Goal: Task Accomplishment & Management: Manage account settings

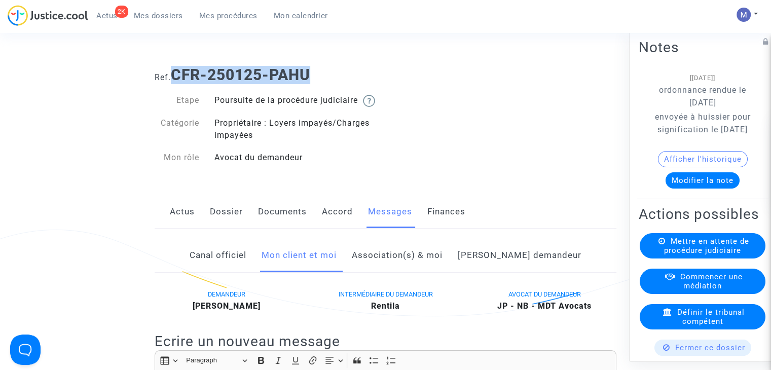
click at [156, 15] on span "Mes dossiers" at bounding box center [158, 15] width 49 height 9
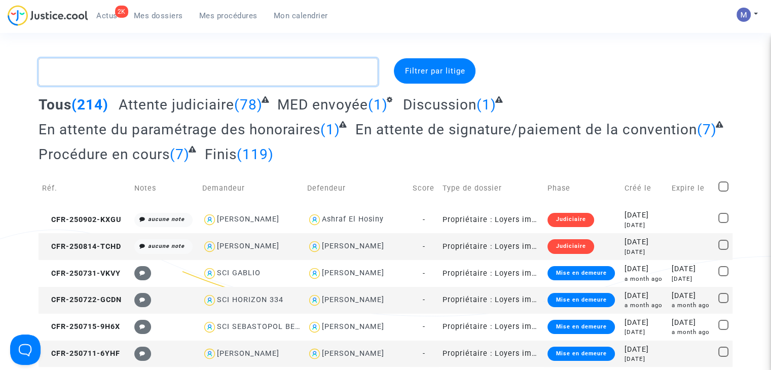
click at [197, 75] on textarea at bounding box center [208, 71] width 339 height 27
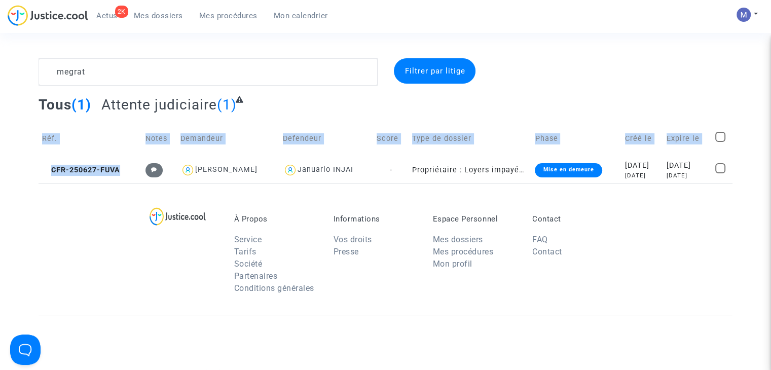
drag, startPoint x: 99, startPoint y: 171, endPoint x: 34, endPoint y: 174, distance: 64.9
click at [34, 174] on div "megrat Filtrer par litige Tous (1) Attente judiciaire (1) Réf. Notes Demandeur …" at bounding box center [385, 120] width 771 height 125
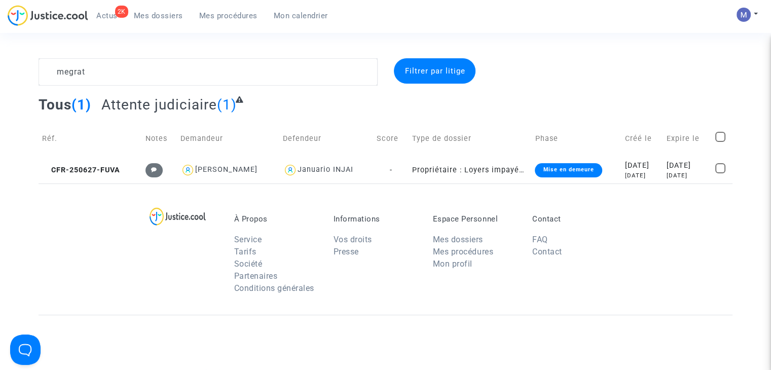
drag, startPoint x: 109, startPoint y: 228, endPoint x: 114, endPoint y: 215, distance: 14.1
click at [110, 226] on div "À Propos Service Tarifs Société Partenaires Conditions générales Informations V…" at bounding box center [386, 248] width 694 height 131
drag, startPoint x: 121, startPoint y: 171, endPoint x: 53, endPoint y: 178, distance: 67.7
click at [53, 178] on td "CFR-250627-FUVA" at bounding box center [90, 170] width 103 height 27
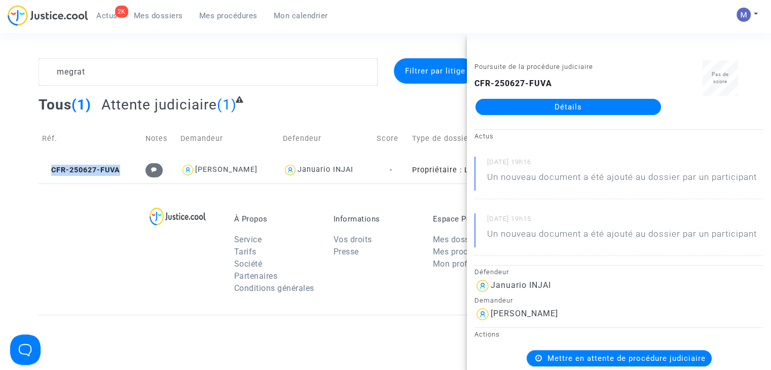
copy span "CFR-250627-FUVA"
drag, startPoint x: 263, startPoint y: 169, endPoint x: 193, endPoint y: 170, distance: 70.9
click at [193, 170] on div "[PERSON_NAME]" at bounding box center [227, 170] width 95 height 15
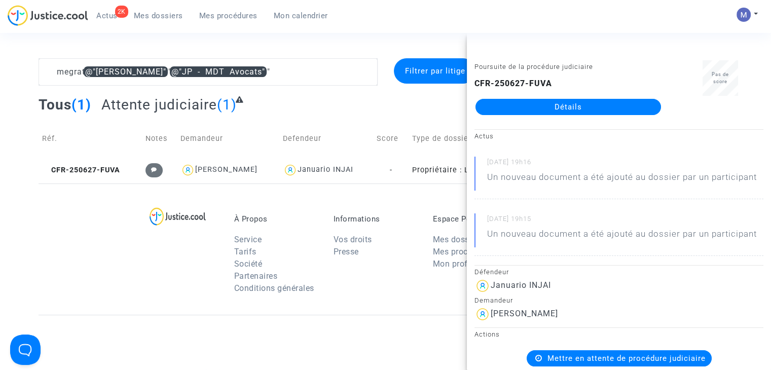
drag, startPoint x: 100, startPoint y: 281, endPoint x: 104, endPoint y: 278, distance: 5.2
click at [102, 280] on div "À Propos Service Tarifs Société Partenaires Conditions générales Informations V…" at bounding box center [386, 248] width 694 height 131
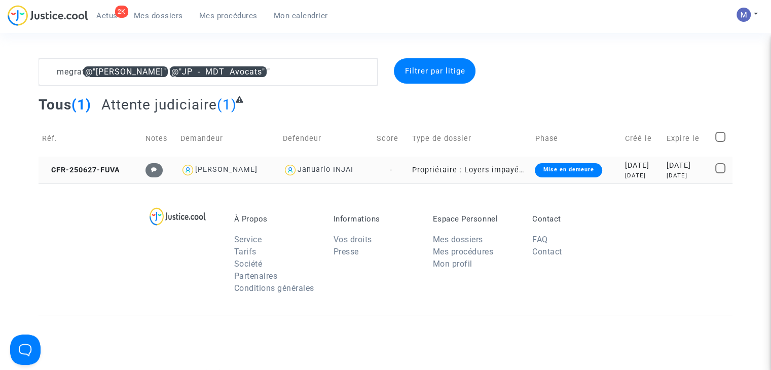
drag, startPoint x: 257, startPoint y: 170, endPoint x: 193, endPoint y: 171, distance: 64.3
click at [193, 171] on div "[PERSON_NAME]" at bounding box center [227, 170] width 95 height 15
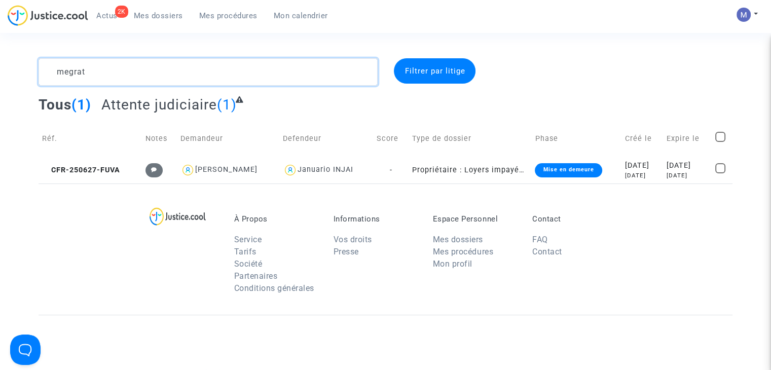
drag, startPoint x: 126, startPoint y: 73, endPoint x: 32, endPoint y: 70, distance: 93.3
click at [33, 69] on div "megrat" at bounding box center [208, 71] width 354 height 27
type textarea "deres"
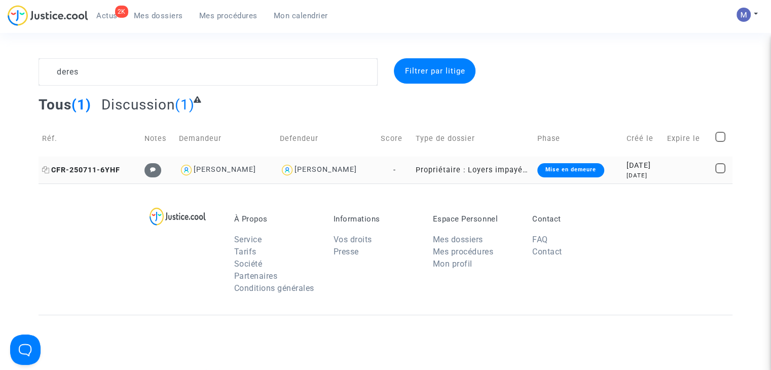
click at [95, 169] on span "CFR-250711-6YHF" at bounding box center [81, 170] width 78 height 9
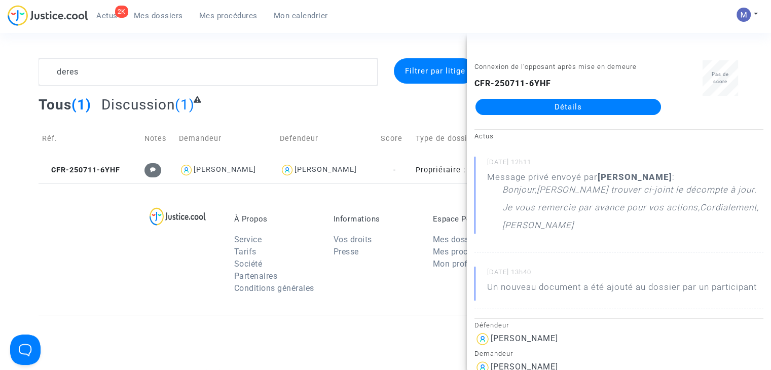
click at [526, 107] on link "Détails" at bounding box center [567, 107] width 185 height 16
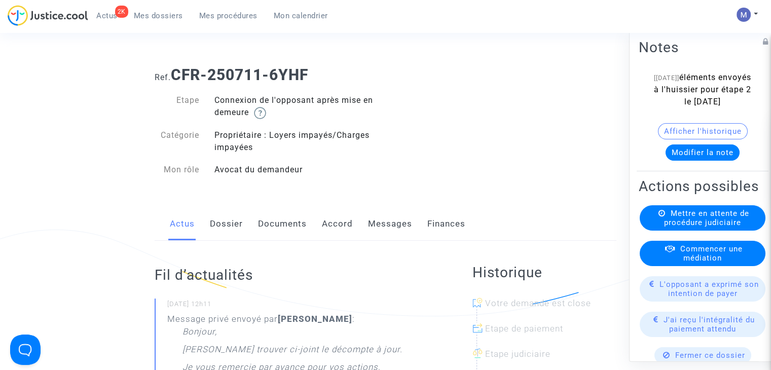
click at [382, 225] on link "Messages" at bounding box center [390, 223] width 44 height 33
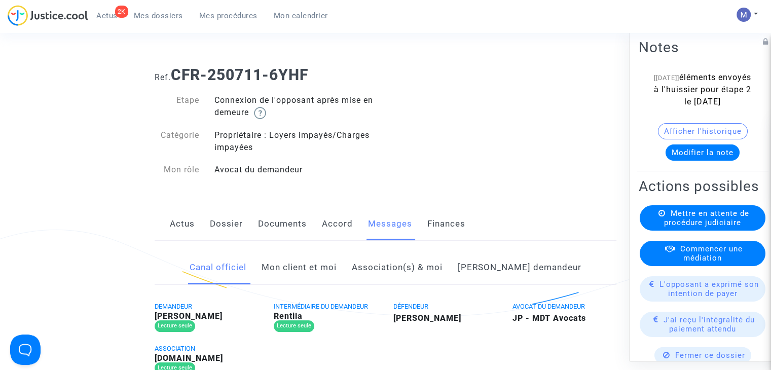
click at [317, 266] on link "Mon client et moi" at bounding box center [298, 267] width 75 height 33
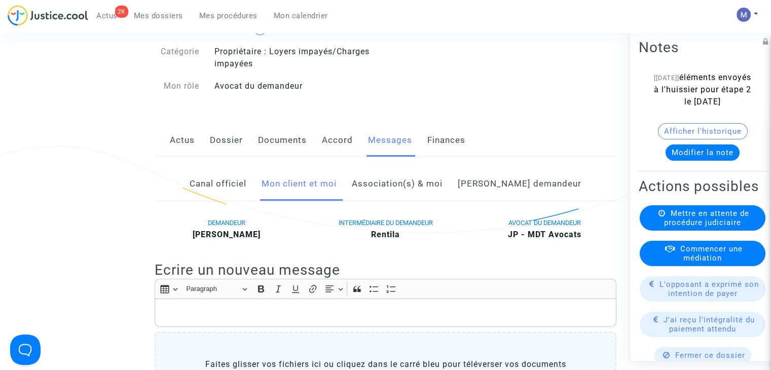
scroll to position [152, 0]
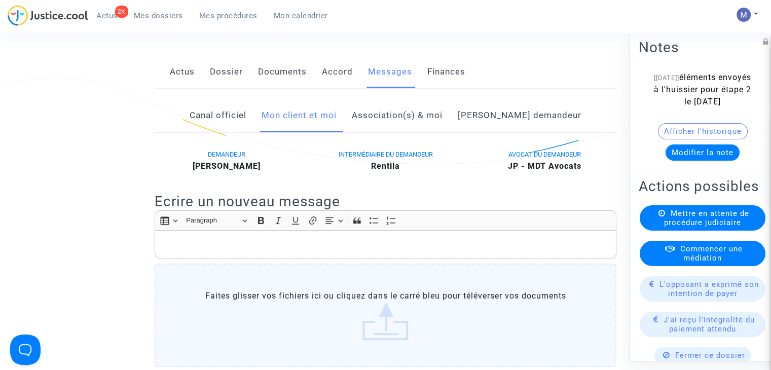
click at [177, 259] on div "Rich Text Editor Insert table Insert table Heading Paragraph Paragraph Heading …" at bounding box center [386, 290] width 462 height 161
click at [175, 244] on p "Rich Text Editor, main" at bounding box center [385, 244] width 451 height 13
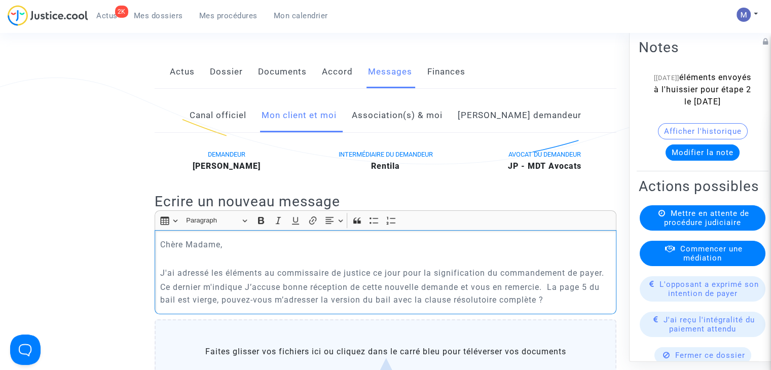
drag, startPoint x: 549, startPoint y: 288, endPoint x: 243, endPoint y: 288, distance: 306.0
click at [243, 288] on p "Ce dernier m'indique J’accuse bonne réception de cette nouvelle demande et vous…" at bounding box center [385, 293] width 451 height 25
click at [264, 297] on p "Ce dernier m'indique que la page 5 du bail est vierge, pouvez-vous m’adresser l…" at bounding box center [385, 293] width 451 height 25
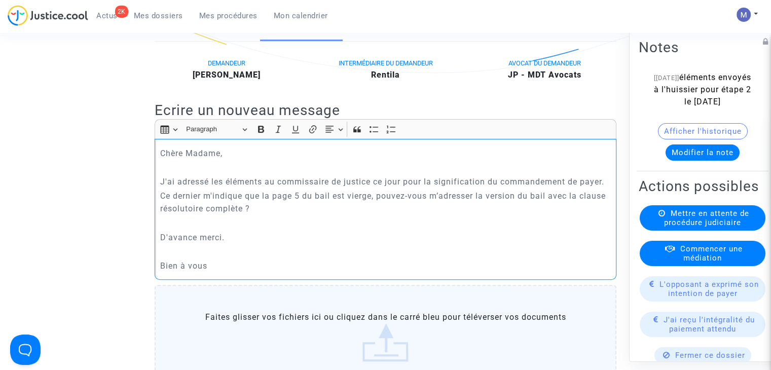
scroll to position [408, 0]
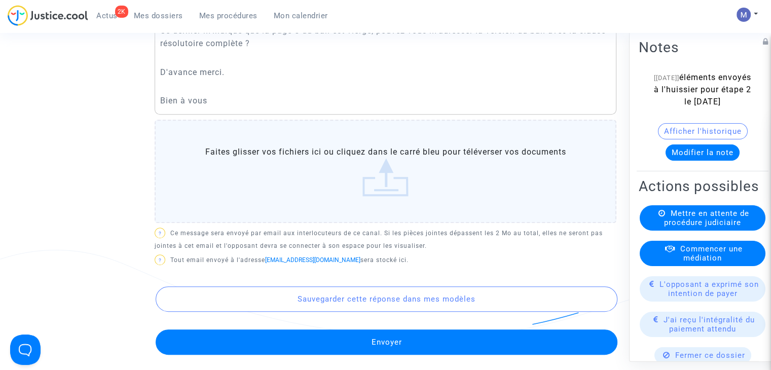
click at [385, 343] on button "Envoyer" at bounding box center [387, 341] width 462 height 25
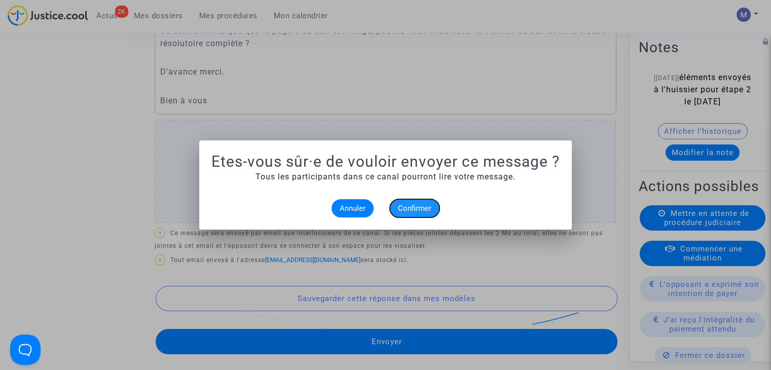
click at [412, 210] on span "Confirmer" at bounding box center [414, 208] width 33 height 9
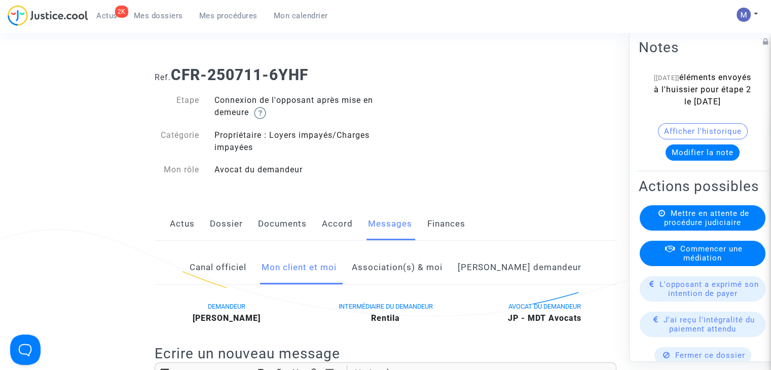
scroll to position [408, 0]
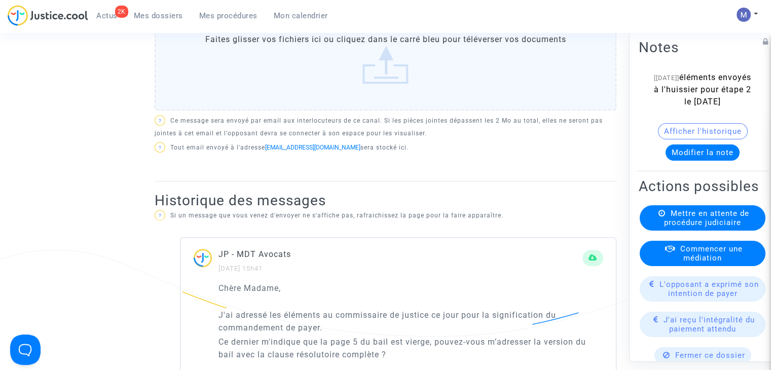
drag, startPoint x: 158, startPoint y: 17, endPoint x: 151, endPoint y: 18, distance: 6.7
click at [158, 17] on span "Mes dossiers" at bounding box center [158, 15] width 49 height 9
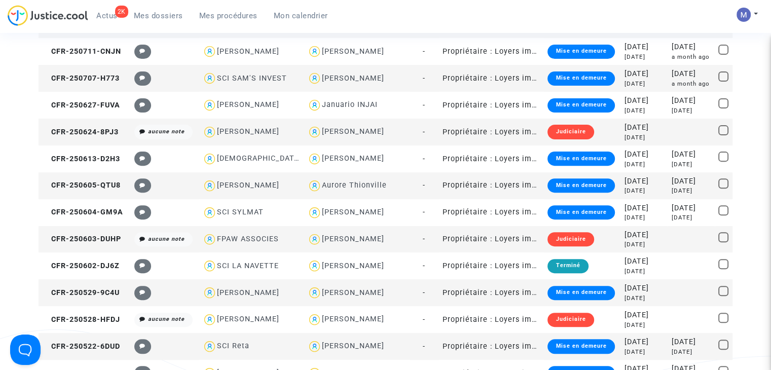
scroll to position [408, 0]
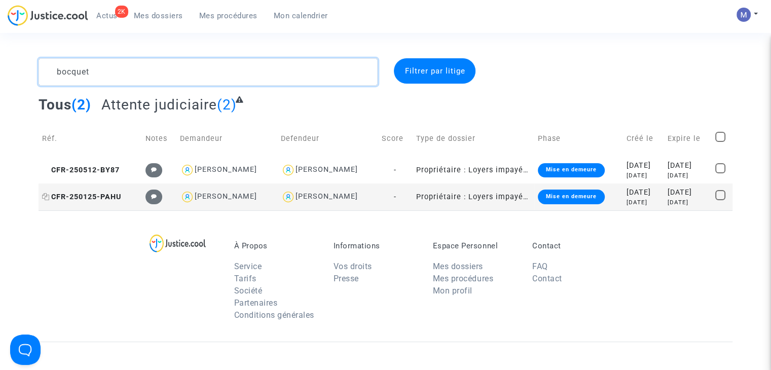
type textarea "bocquet"
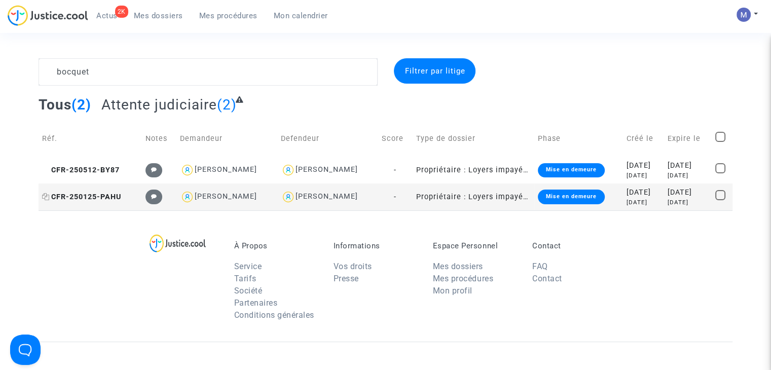
click at [91, 195] on span "CFR-250125-PAHU" at bounding box center [81, 197] width 79 height 9
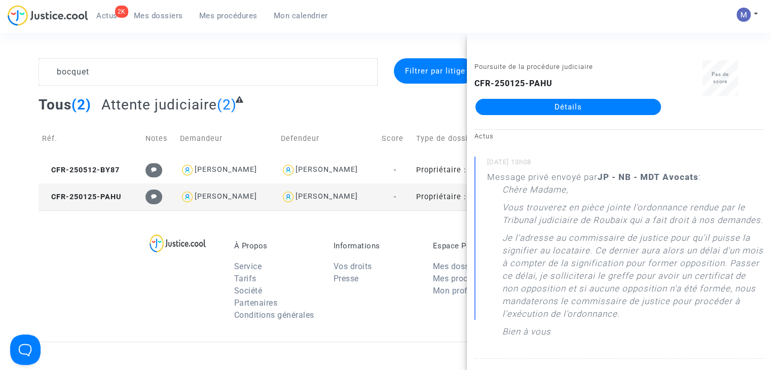
click at [565, 99] on link "Détails" at bounding box center [567, 107] width 185 height 16
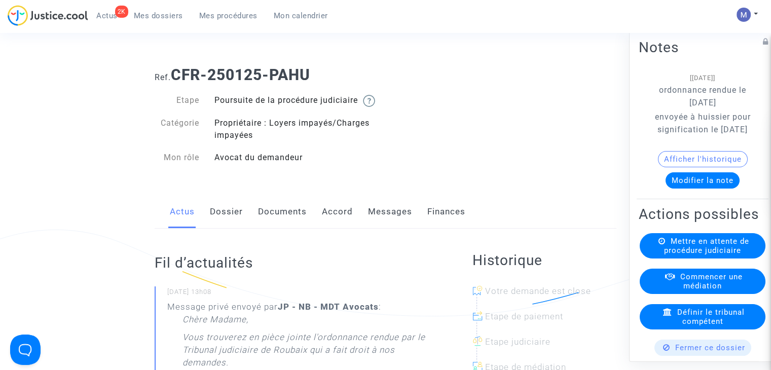
click at [383, 223] on link "Messages" at bounding box center [390, 211] width 44 height 33
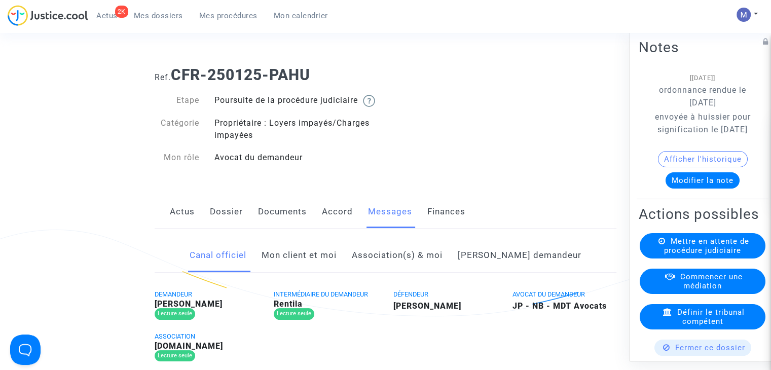
click at [308, 270] on link "Mon client et moi" at bounding box center [298, 255] width 75 height 33
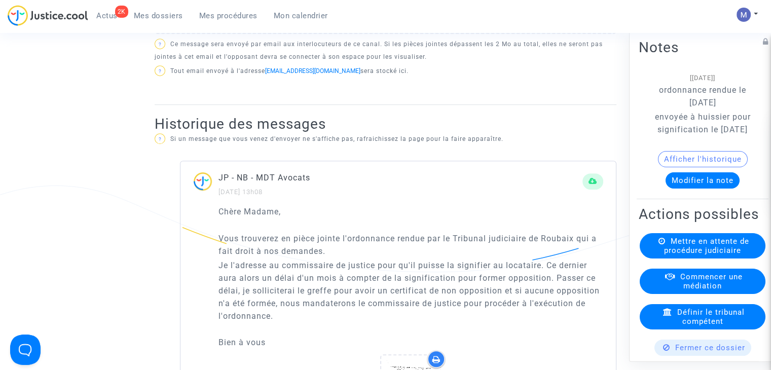
scroll to position [557, 0]
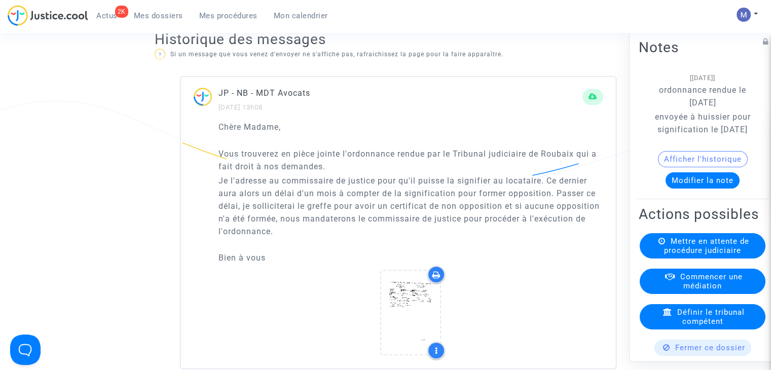
drag, startPoint x: 218, startPoint y: 164, endPoint x: 239, endPoint y: 210, distance: 50.1
click at [285, 244] on div "Chère Madame, [PERSON_NAME] trouverez en pièce jointe l'ordonnance rendue par l…" at bounding box center [410, 192] width 385 height 143
drag, startPoint x: 277, startPoint y: 270, endPoint x: 218, endPoint y: 167, distance: 118.0
click at [210, 163] on div "Chère Madame, [PERSON_NAME] trouverez en pièce jointe l'ordonnance rendue par l…" at bounding box center [397, 245] width 435 height 248
copy div "Vous trouverez en pièce jointe l'ordonnance rendue par le Tribunal judiciaire d…"
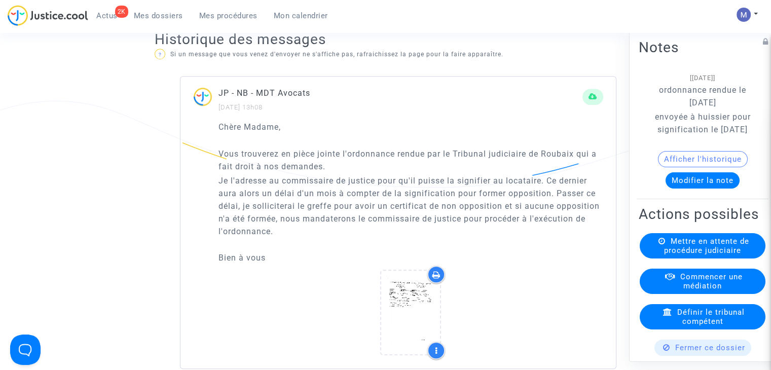
click at [153, 18] on span "Mes dossiers" at bounding box center [158, 15] width 49 height 9
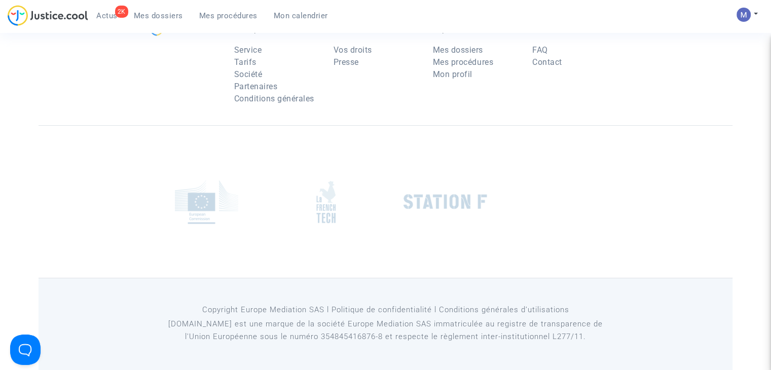
scroll to position [101, 0]
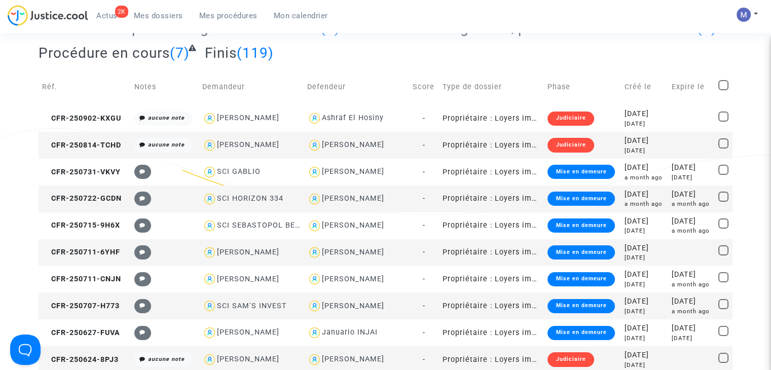
scroll to position [557, 0]
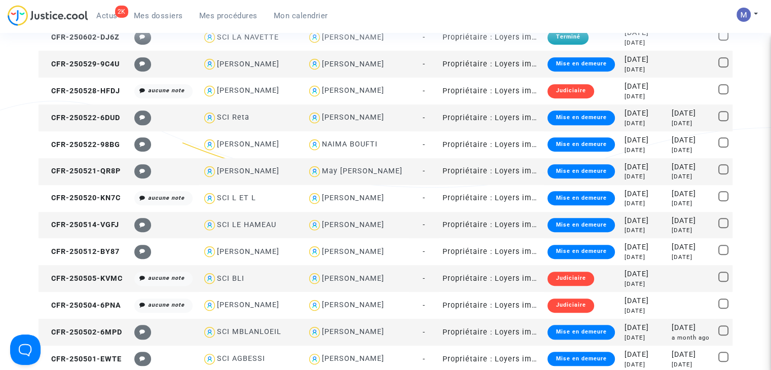
click at [153, 11] on span "Mes dossiers" at bounding box center [158, 15] width 49 height 9
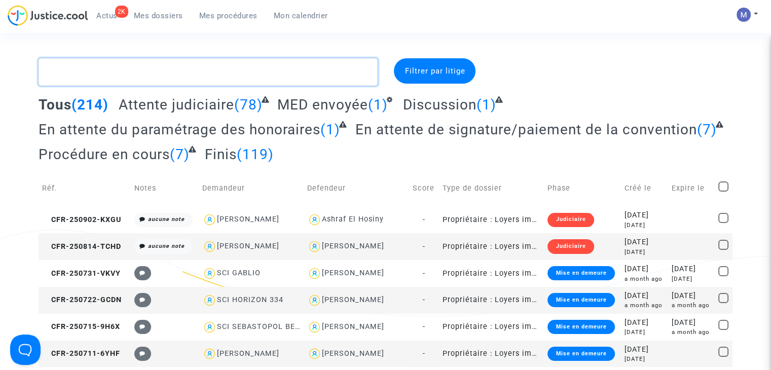
click at [102, 72] on textarea at bounding box center [208, 71] width 339 height 27
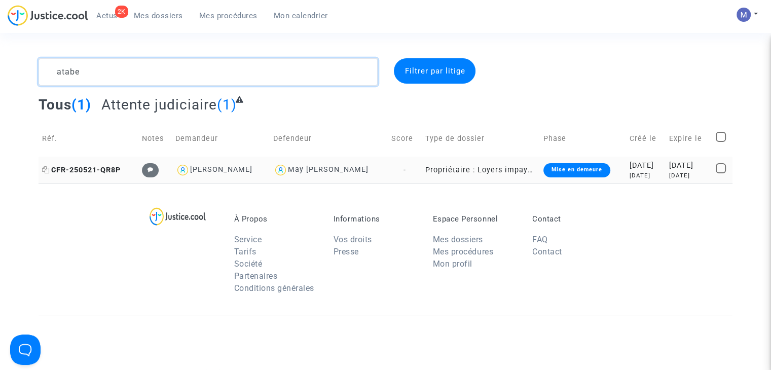
type textarea "atabe"
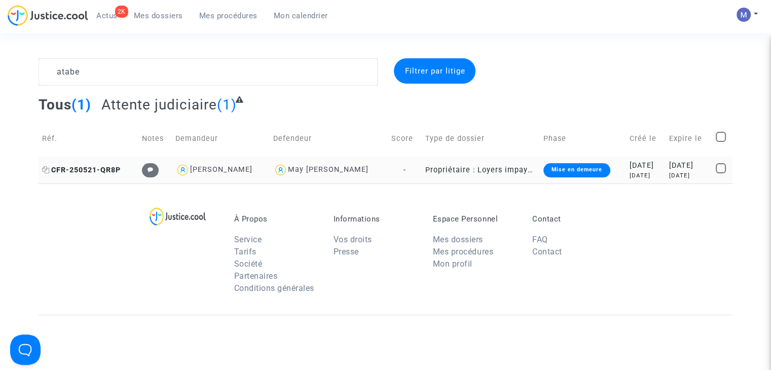
click at [88, 169] on span "CFR-250521-QR8P" at bounding box center [81, 170] width 79 height 9
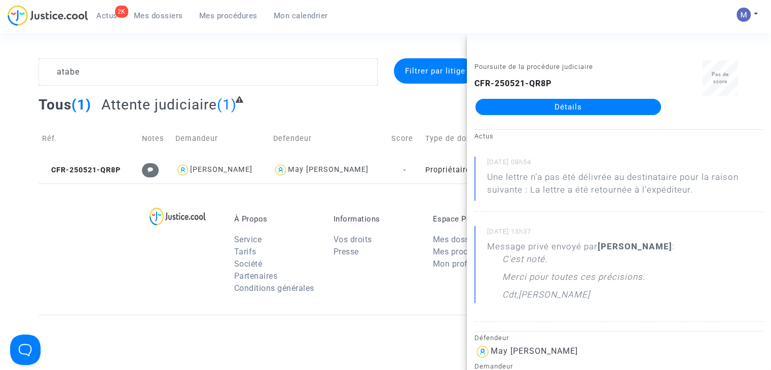
click at [525, 111] on link "Détails" at bounding box center [567, 107] width 185 height 16
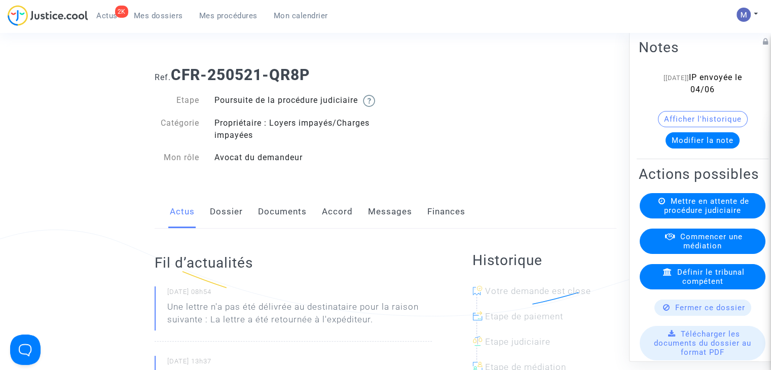
click at [293, 226] on link "Documents" at bounding box center [282, 211] width 49 height 33
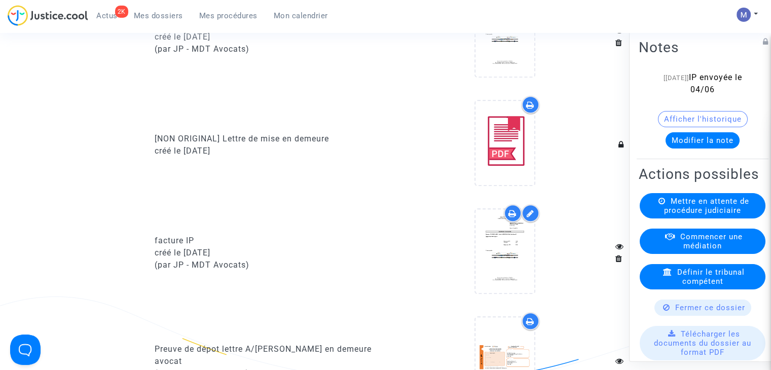
scroll to position [1064, 0]
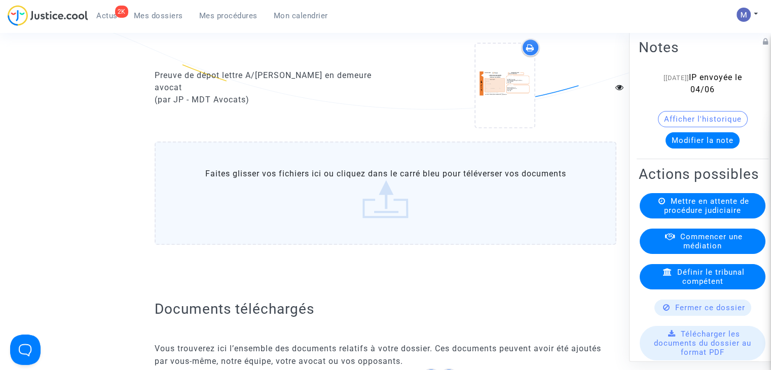
click at [350, 221] on label "Faites glisser vos fichiers ici ou cliquez dans le carré bleu pour téléverser v…" at bounding box center [386, 192] width 462 height 103
click at [0, 0] on input "Faites glisser vos fichiers ici ou cliquez dans le carré bleu pour téléverser v…" at bounding box center [0, 0] width 0 height 0
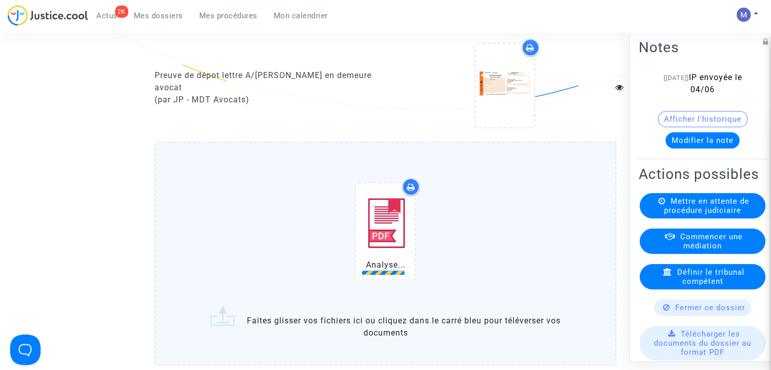
scroll to position [1216, 0]
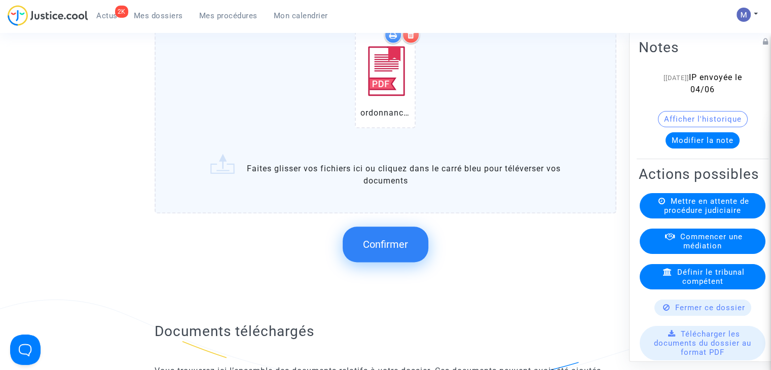
click at [387, 242] on button "Confirmer" at bounding box center [385, 243] width 86 height 35
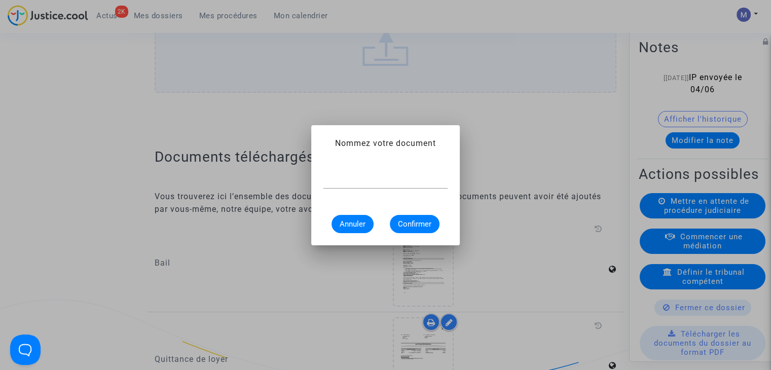
scroll to position [0, 0]
type input "ordonnance IP"
click at [407, 225] on span "Confirmer" at bounding box center [414, 223] width 33 height 9
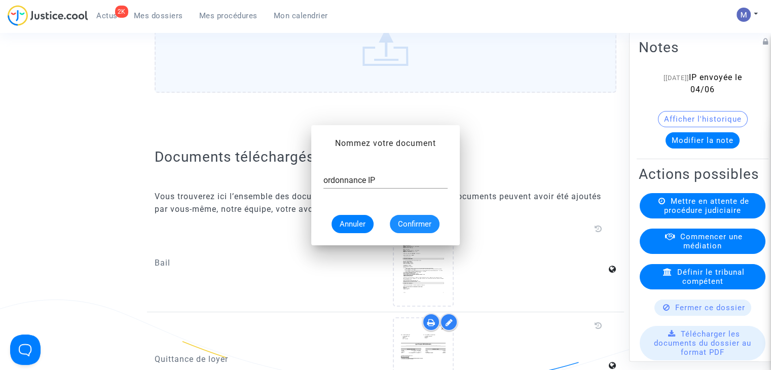
scroll to position [1216, 0]
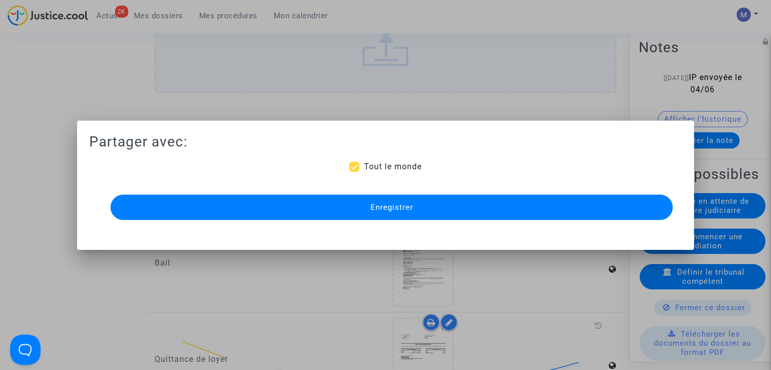
click at [369, 163] on span "Tout le monde" at bounding box center [392, 167] width 58 height 10
click at [354, 172] on input "Tout le monde" at bounding box center [354, 172] width 1 height 1
checkbox input "false"
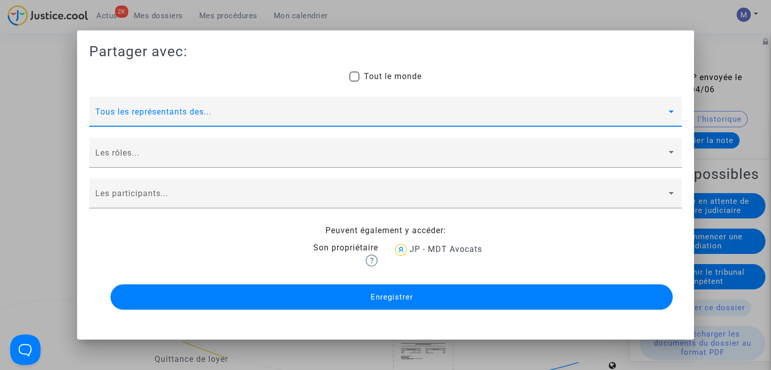
click at [118, 114] on span at bounding box center [380, 115] width 571 height 9
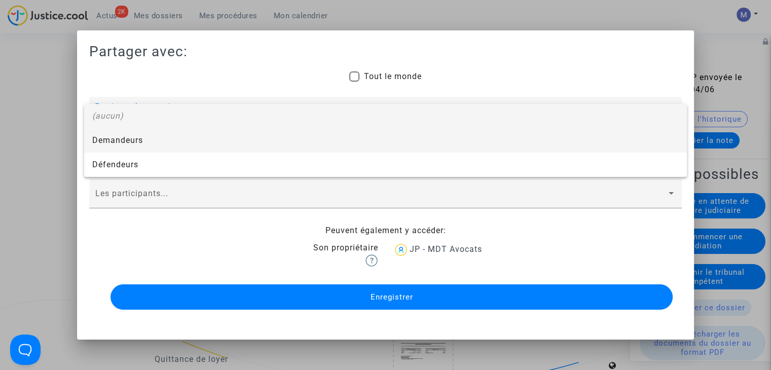
drag, startPoint x: 113, startPoint y: 136, endPoint x: 115, endPoint y: 155, distance: 19.4
click at [113, 136] on span "Demandeurs" at bounding box center [385, 140] width 586 height 24
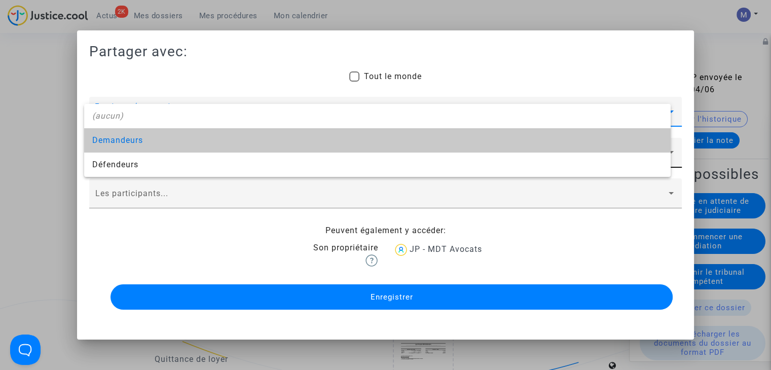
click at [117, 163] on div "Les rôles..." at bounding box center [385, 156] width 580 height 24
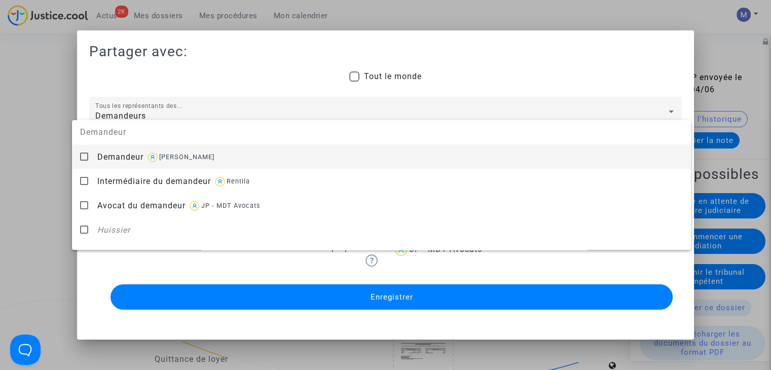
click at [118, 164] on div "Demandeur [PERSON_NAME]" at bounding box center [389, 156] width 585 height 25
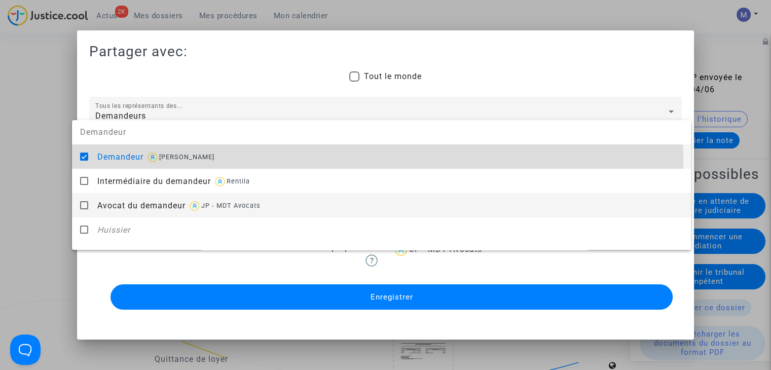
click at [133, 213] on div "Avocat du demandeur JP - MDT Avocats" at bounding box center [389, 205] width 585 height 25
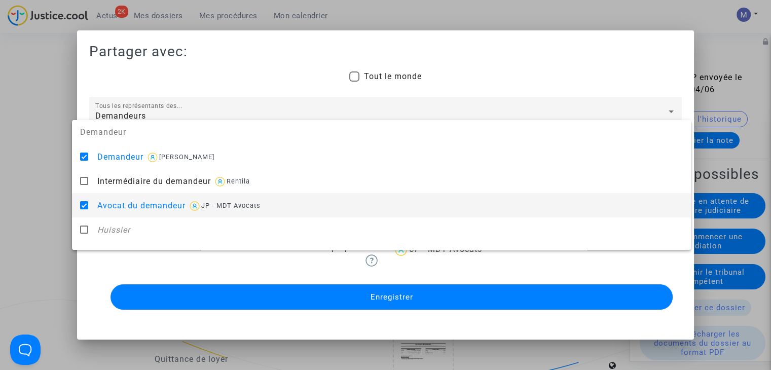
click at [40, 208] on div at bounding box center [385, 185] width 771 height 370
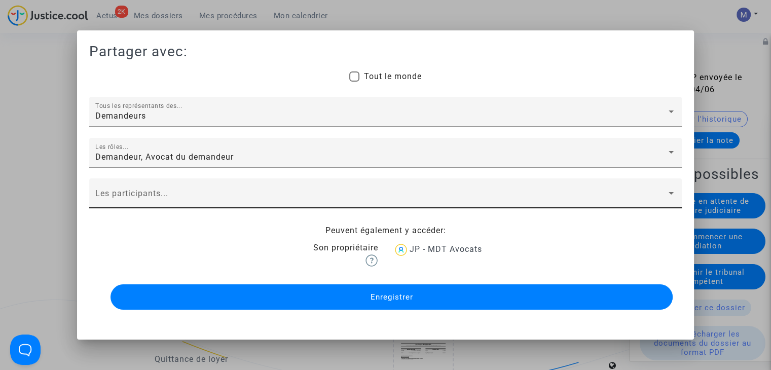
click at [109, 194] on span at bounding box center [380, 197] width 571 height 9
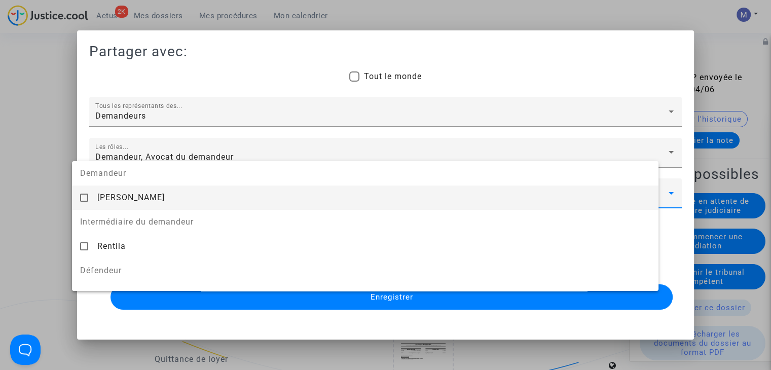
click at [111, 195] on span "[PERSON_NAME]" at bounding box center [130, 198] width 67 height 10
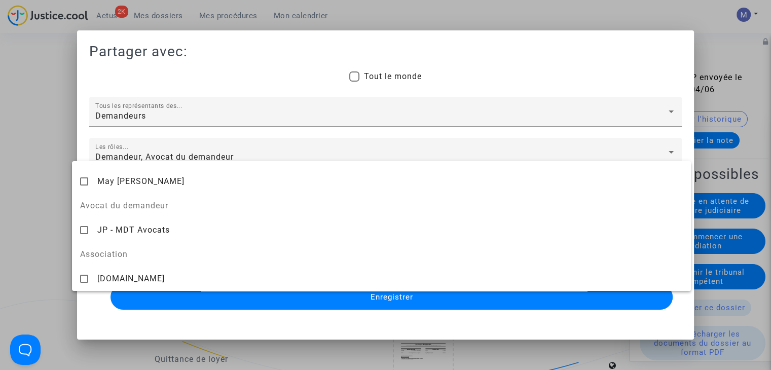
click at [126, 242] on span "Association" at bounding box center [381, 254] width 619 height 24
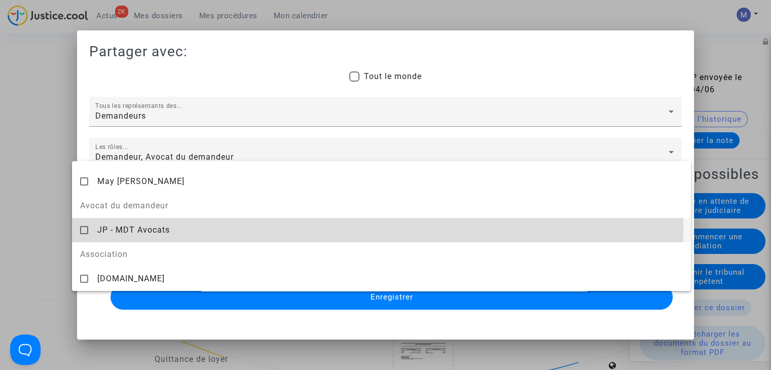
drag, startPoint x: 109, startPoint y: 225, endPoint x: 43, endPoint y: 234, distance: 66.9
click at [109, 226] on span "JP - MDT Avocats" at bounding box center [133, 230] width 72 height 10
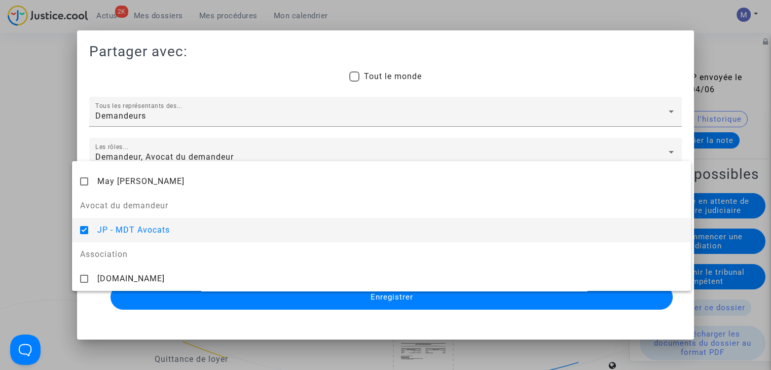
click at [32, 229] on div at bounding box center [385, 185] width 771 height 370
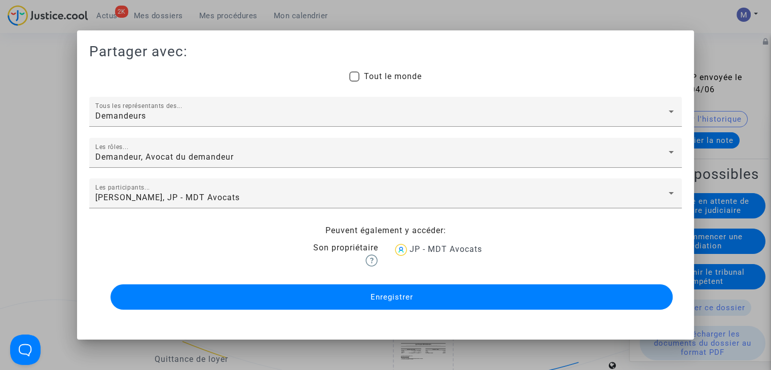
click at [313, 296] on button "Enregistrer" at bounding box center [391, 296] width 562 height 25
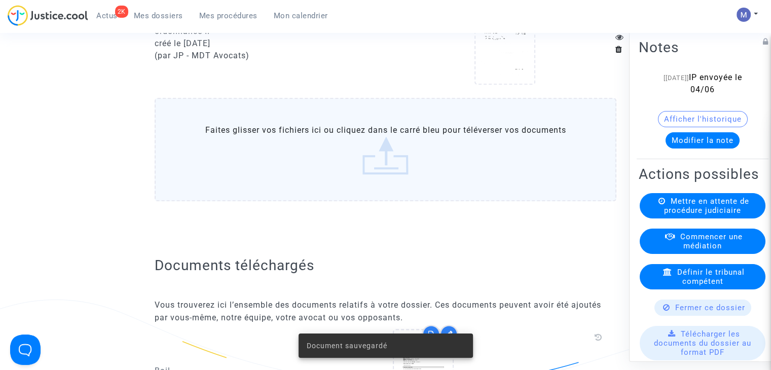
click at [673, 138] on button "Modifier la note" at bounding box center [702, 140] width 74 height 16
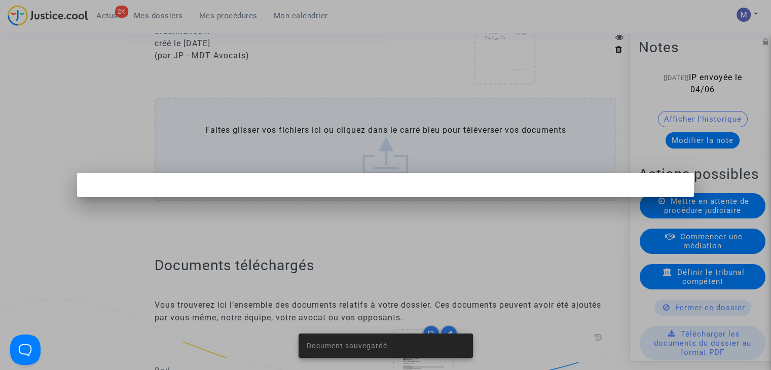
scroll to position [0, 0]
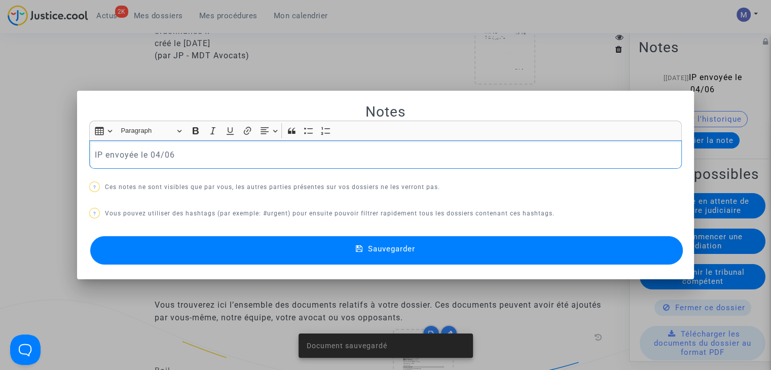
drag, startPoint x: 166, startPoint y: 159, endPoint x: 13, endPoint y: 150, distance: 152.7
click at [13, 150] on div "Document sauvegardé Notes Rich Text Editor Insert table Insert table Heading Pa…" at bounding box center [385, 185] width 771 height 370
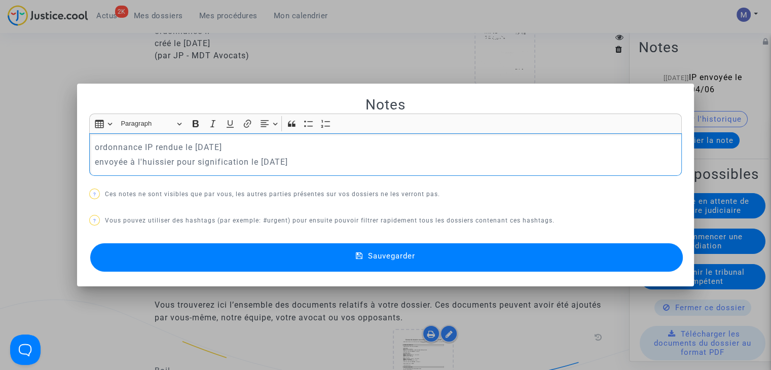
click at [417, 258] on button "Sauvegarder" at bounding box center [386, 257] width 592 height 28
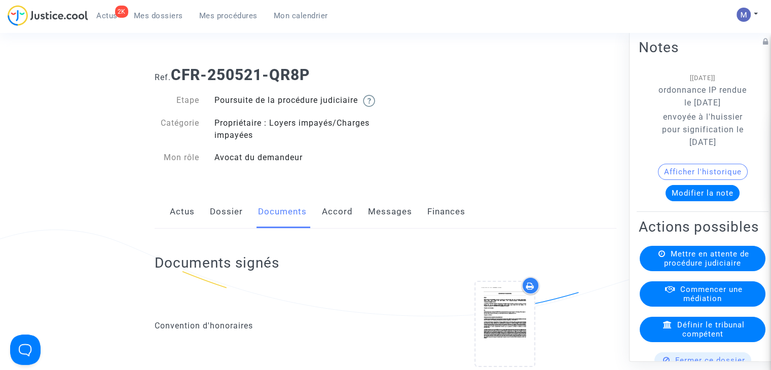
drag, startPoint x: 395, startPoint y: 224, endPoint x: 383, endPoint y: 226, distance: 12.4
click at [395, 223] on link "Messages" at bounding box center [390, 211] width 44 height 33
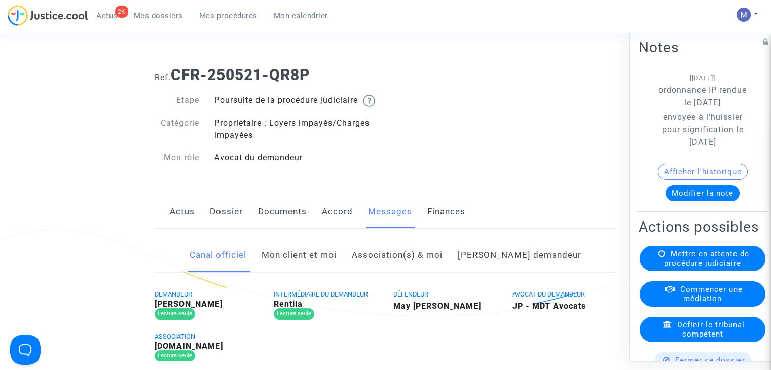
drag, startPoint x: 319, startPoint y: 266, endPoint x: 294, endPoint y: 271, distance: 25.8
click at [319, 266] on link "Mon client et moi" at bounding box center [298, 255] width 75 height 33
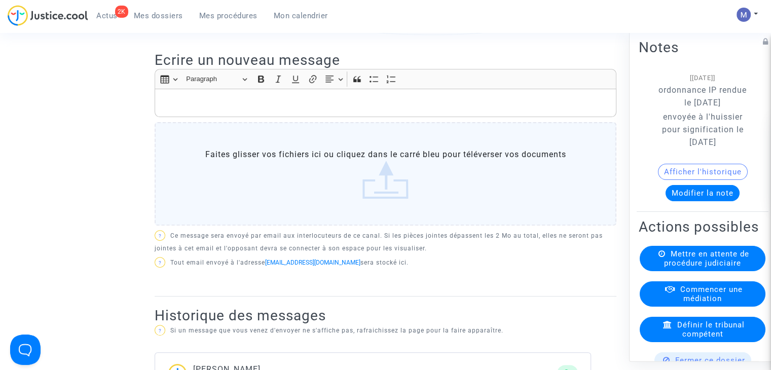
scroll to position [304, 0]
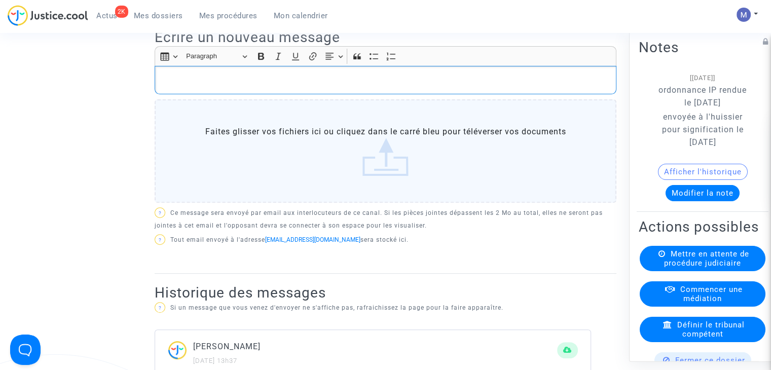
click at [160, 85] on div "Rich Text Editor, main" at bounding box center [386, 80] width 462 height 28
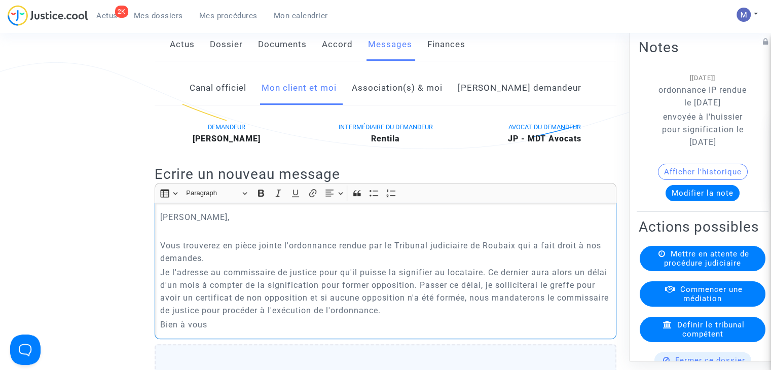
scroll to position [199, 0]
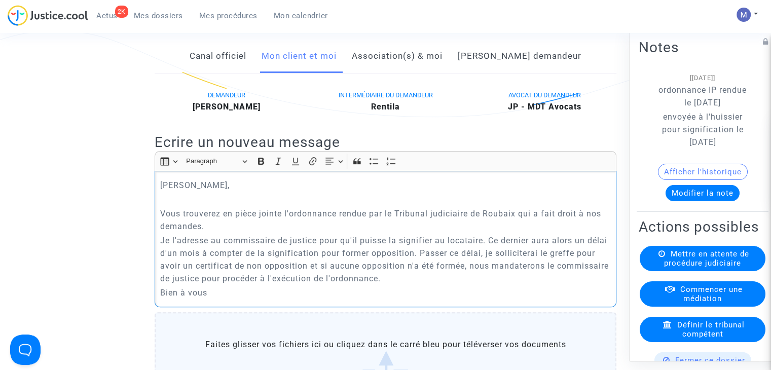
click at [466, 285] on p "Je l'adresse au commissaire de justice pour qu'il puisse la signifier au locata…" at bounding box center [385, 259] width 451 height 51
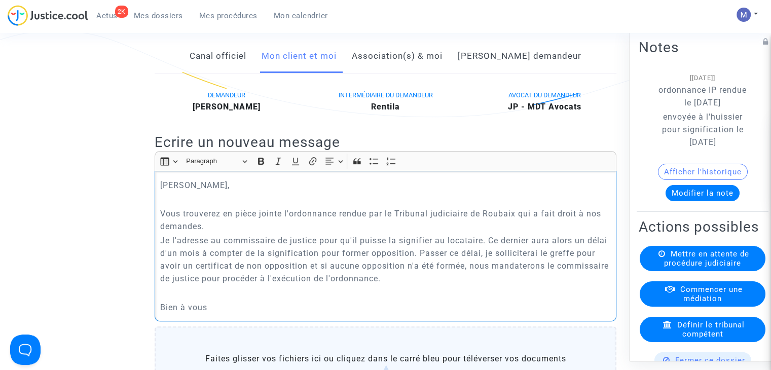
drag, startPoint x: 516, startPoint y: 225, endPoint x: 434, endPoint y: 224, distance: 82.1
click at [434, 224] on p "Vous trouverez en pièce jointe l'ordonnance rendue par le Tribunal judiciaire d…" at bounding box center [385, 219] width 451 height 25
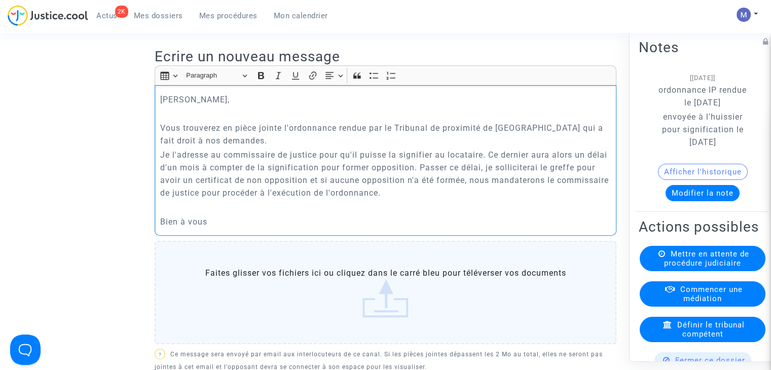
scroll to position [300, 0]
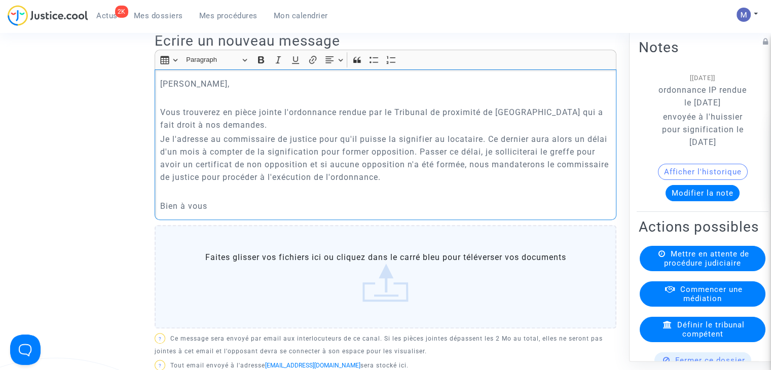
click at [594, 122] on p "Vous trouverez en pièce jointe l'ordonnance rendue par le Tribunal de proximité…" at bounding box center [385, 118] width 451 height 25
drag, startPoint x: 232, startPoint y: 152, endPoint x: 282, endPoint y: 152, distance: 49.6
click at [276, 150] on p "Je l'adresse au commissaire de justice pour qu'il puisse la signifier au locata…" at bounding box center [385, 158] width 451 height 51
drag, startPoint x: 285, startPoint y: 150, endPoint x: 279, endPoint y: 150, distance: 6.1
click at [279, 150] on p "Je l'adresse au commissaire de justice pour qu'il puisse la signifier au locata…" at bounding box center [385, 158] width 451 height 51
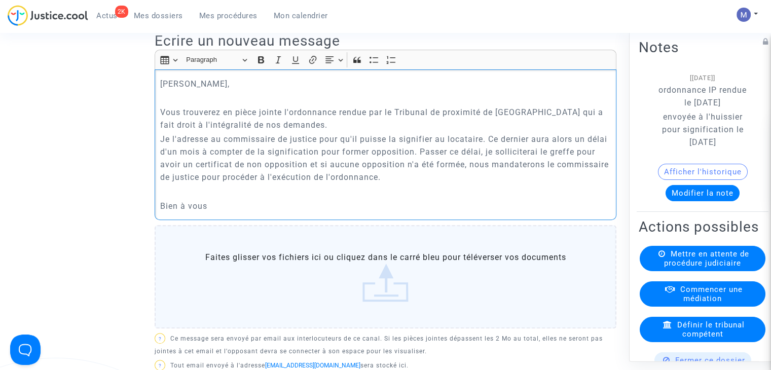
drag, startPoint x: 161, startPoint y: 149, endPoint x: 317, endPoint y: 151, distance: 156.0
click at [317, 151] on p "Je l'adresse au commissaire de justice pour qu'il puisse la signifier au locata…" at bounding box center [385, 158] width 451 height 51
drag, startPoint x: 322, startPoint y: 152, endPoint x: 338, endPoint y: 151, distance: 16.3
click at [338, 151] on p "Je l'adresse au commissaire de justice pour qu'il puisse la signifier au locata…" at bounding box center [385, 158] width 451 height 51
drag, startPoint x: 341, startPoint y: 152, endPoint x: 454, endPoint y: 163, distance: 113.0
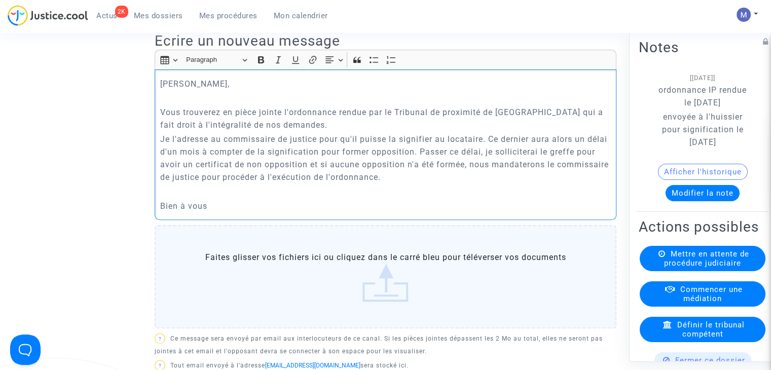
click at [484, 154] on p "Je l'adresse au commissaire de justice pour qu'il puisse la signifier au locata…" at bounding box center [385, 158] width 451 height 51
click at [451, 172] on p "Je l'adresse au commissaire de justice pour qu'il puisse la signifier au locata…" at bounding box center [385, 158] width 451 height 51
click at [444, 151] on p "Je l'adresse au commissaire de justice pour qu'il puisse la signifier au locata…" at bounding box center [385, 158] width 451 height 51
click at [523, 148] on p "Je l'adresse au commissaire de justice pour qu'il puisse la signifier aux ancie…" at bounding box center [385, 158] width 451 height 51
click at [541, 149] on p "Je l'adresse au commissaire de justice pour qu'il puisse la signifier aux ancie…" at bounding box center [385, 158] width 451 height 51
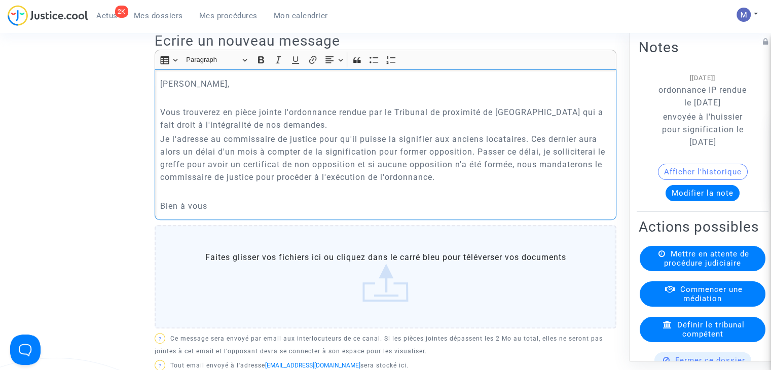
click at [579, 151] on p "Je l'adresse au commissaire de justice pour qu'il puisse la signifier aux ancie…" at bounding box center [385, 158] width 451 height 51
drag, startPoint x: 604, startPoint y: 150, endPoint x: 598, endPoint y: 148, distance: 6.3
click at [603, 150] on p "Je l'adresse au commissaire de justice pour qu'il puisse la signifier aux ancie…" at bounding box center [385, 158] width 451 height 51
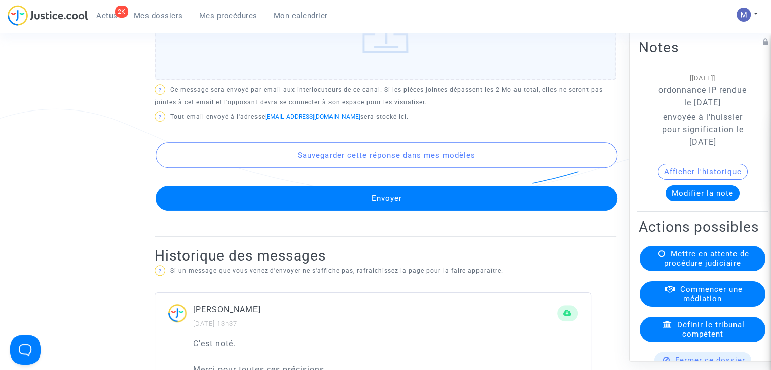
scroll to position [554, 0]
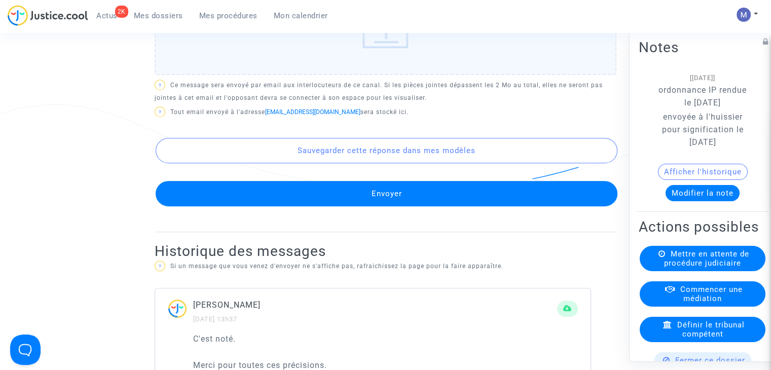
click at [381, 206] on button "Envoyer" at bounding box center [387, 193] width 462 height 25
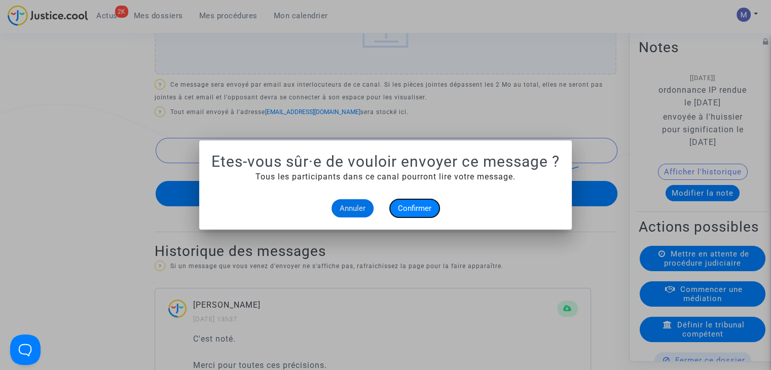
click at [420, 206] on span "Confirmer" at bounding box center [414, 208] width 33 height 9
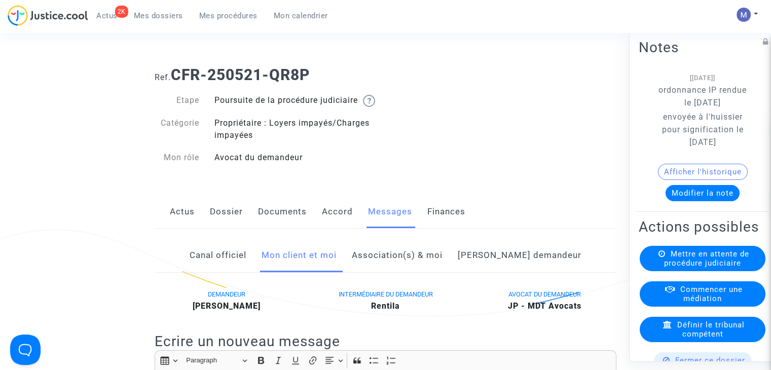
drag, startPoint x: 320, startPoint y: 73, endPoint x: 308, endPoint y: 73, distance: 12.7
click at [309, 73] on h1 "Ref. CFR-250521-QR8P" at bounding box center [386, 75] width 462 height 18
click at [227, 222] on link "Dossier" at bounding box center [226, 211] width 33 height 33
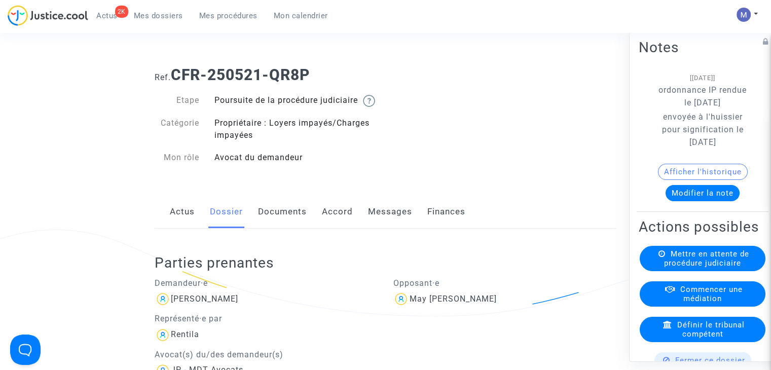
drag, startPoint x: 328, startPoint y: 76, endPoint x: 174, endPoint y: 81, distance: 153.6
click at [174, 81] on h1 "Ref. CFR-250521-QR8P" at bounding box center [386, 75] width 462 height 18
drag, startPoint x: 266, startPoint y: 314, endPoint x: 172, endPoint y: 312, distance: 94.7
click at [172, 307] on div "[PERSON_NAME]" at bounding box center [266, 299] width 223 height 16
copy div "[PERSON_NAME]"
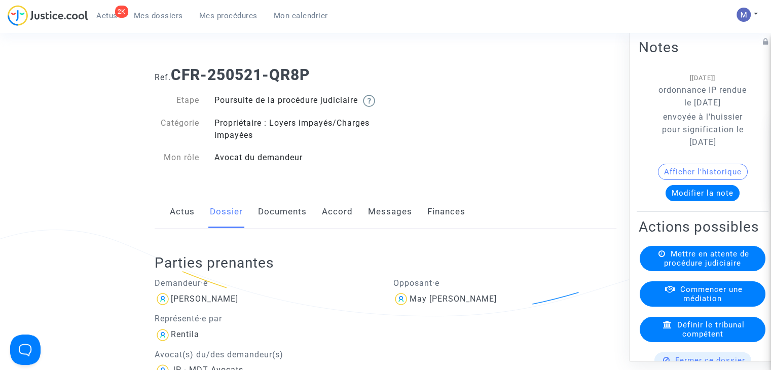
drag, startPoint x: 494, startPoint y: 312, endPoint x: 407, endPoint y: 311, distance: 86.6
click at [407, 307] on div "May [PERSON_NAME]" at bounding box center [504, 299] width 223 height 16
copy div "May [PERSON_NAME]"
click at [379, 223] on link "Messages" at bounding box center [390, 211] width 44 height 33
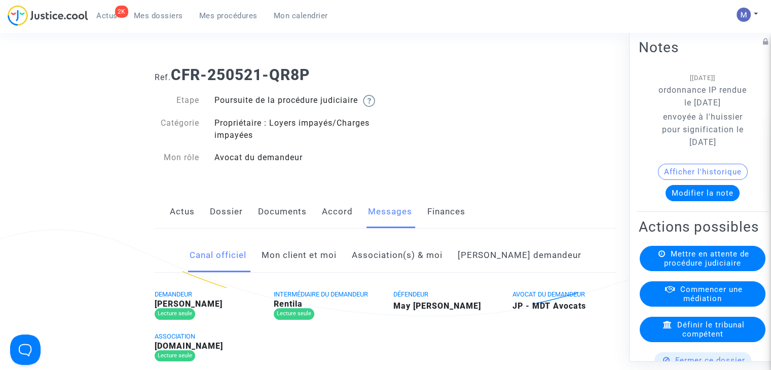
drag, startPoint x: 319, startPoint y: 75, endPoint x: 176, endPoint y: 72, distance: 142.4
click at [176, 72] on h1 "Ref. CFR-250521-QR8P" at bounding box center [386, 75] width 462 height 18
copy b "CFR-250521-QR8P"
drag, startPoint x: 244, startPoint y: 317, endPoint x: 188, endPoint y: 316, distance: 55.7
click at [188, 308] on div "[PERSON_NAME]" at bounding box center [207, 304] width 104 height 8
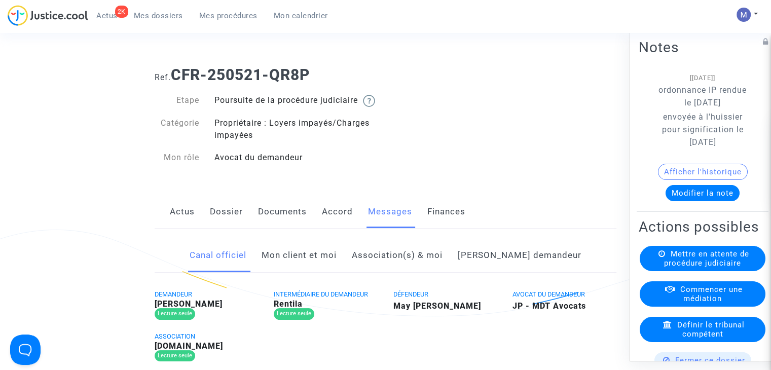
copy b "[PERSON_NAME]"
click at [159, 16] on span "Mes dossiers" at bounding box center [158, 15] width 49 height 9
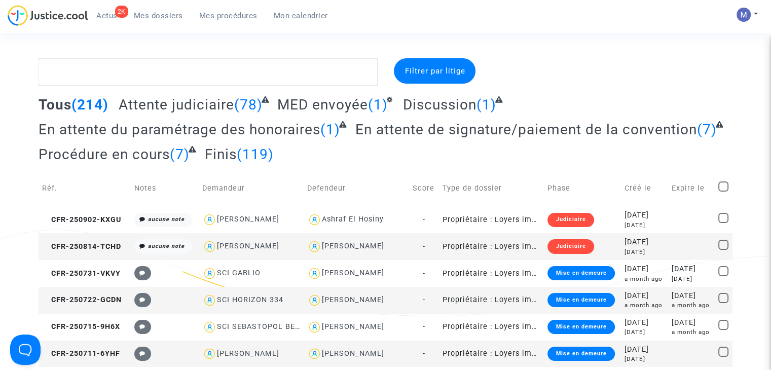
click at [176, 101] on span "Attente judiciaire" at bounding box center [177, 104] width 116 height 17
